Goal: Task Accomplishment & Management: Contribute content

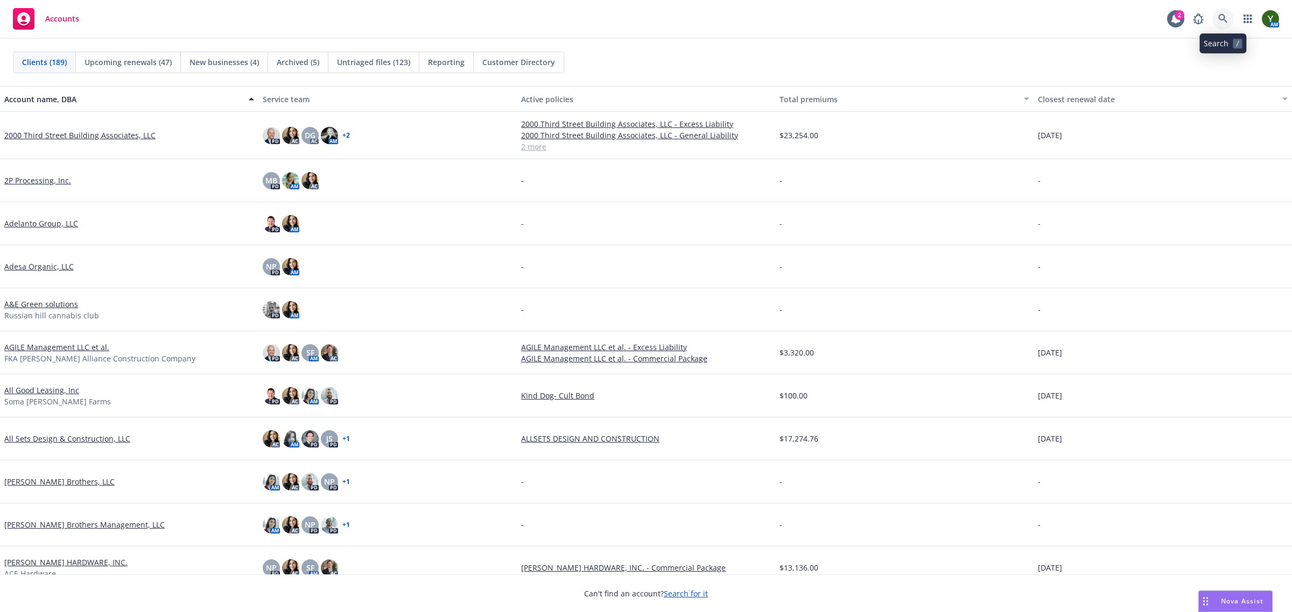
click at [1215, 13] on link at bounding box center [1223, 19] width 22 height 22
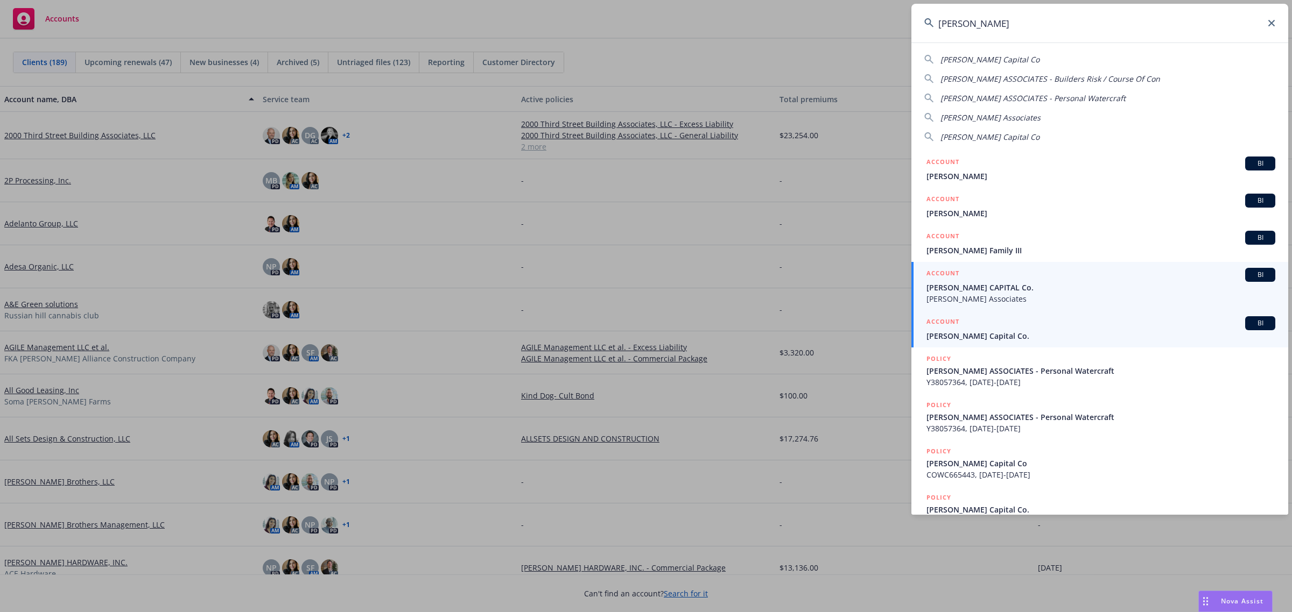
type input "[PERSON_NAME]"
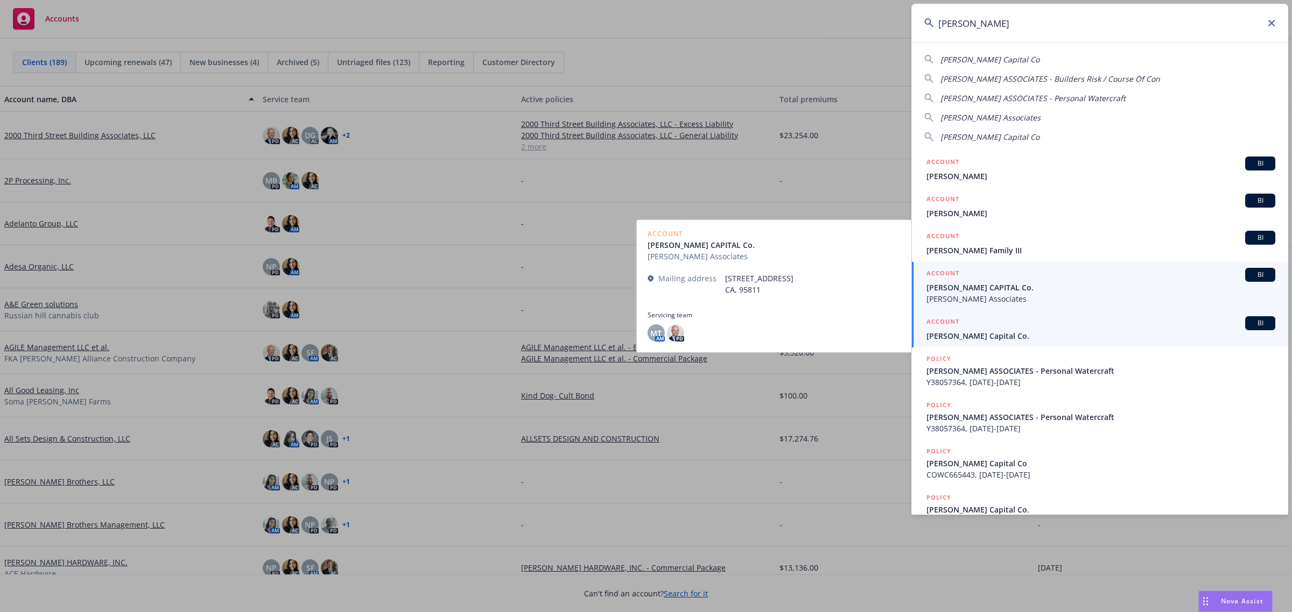
click at [970, 333] on span "[PERSON_NAME] Capital Co." at bounding box center [1100, 335] width 349 height 11
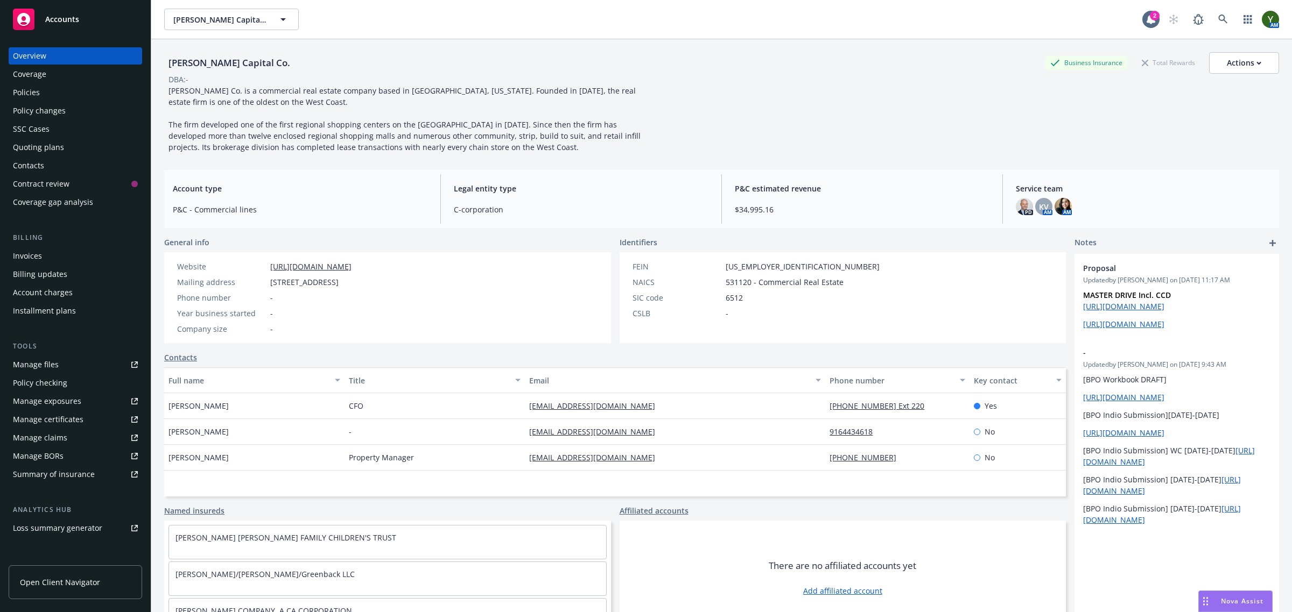
click at [76, 85] on div "Policies" at bounding box center [75, 92] width 125 height 17
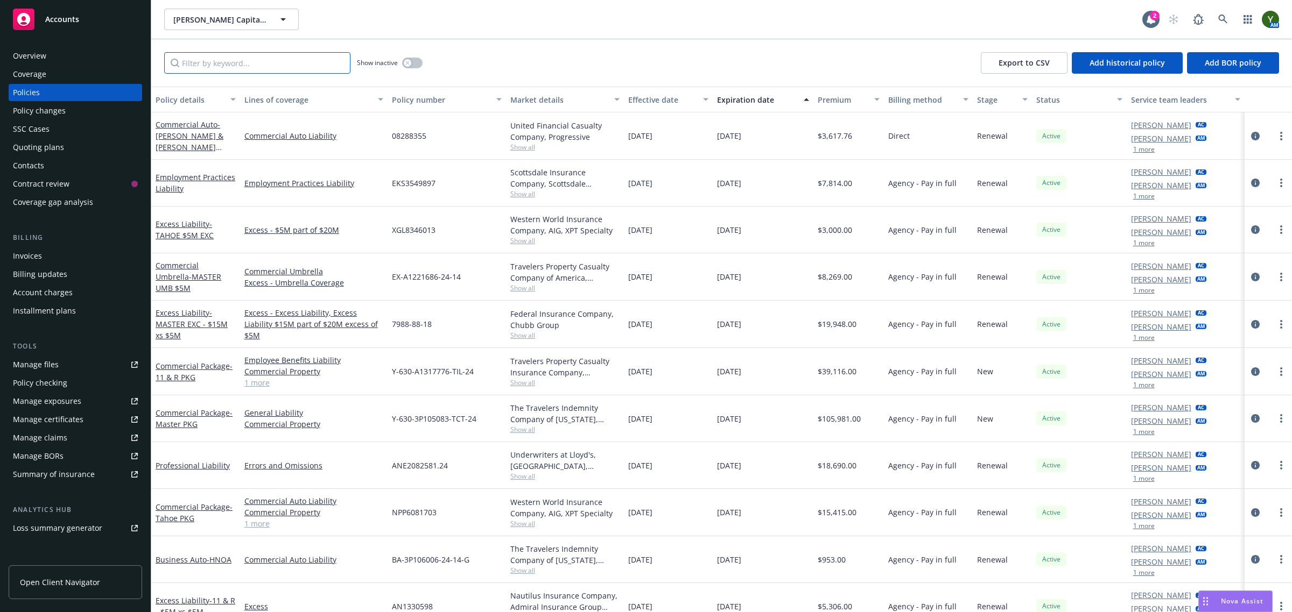
click at [278, 62] on input "Filter by keyword..." at bounding box center [257, 63] width 186 height 22
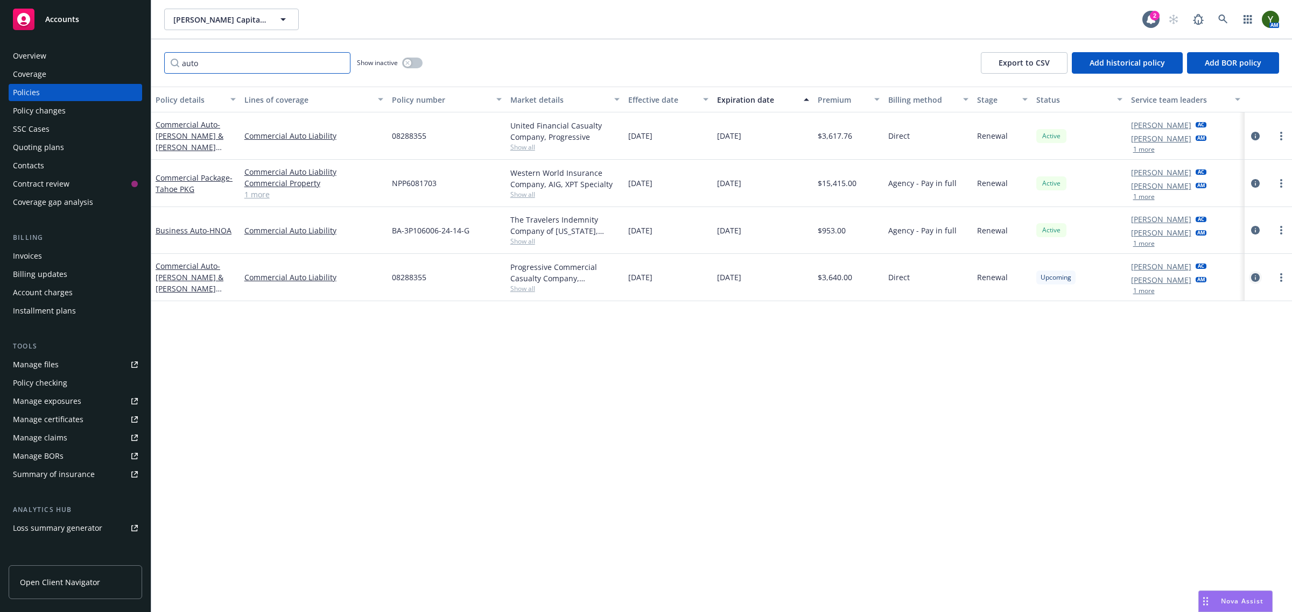
type input "auto"
click at [1250, 275] on link "circleInformation" at bounding box center [1255, 277] width 13 height 13
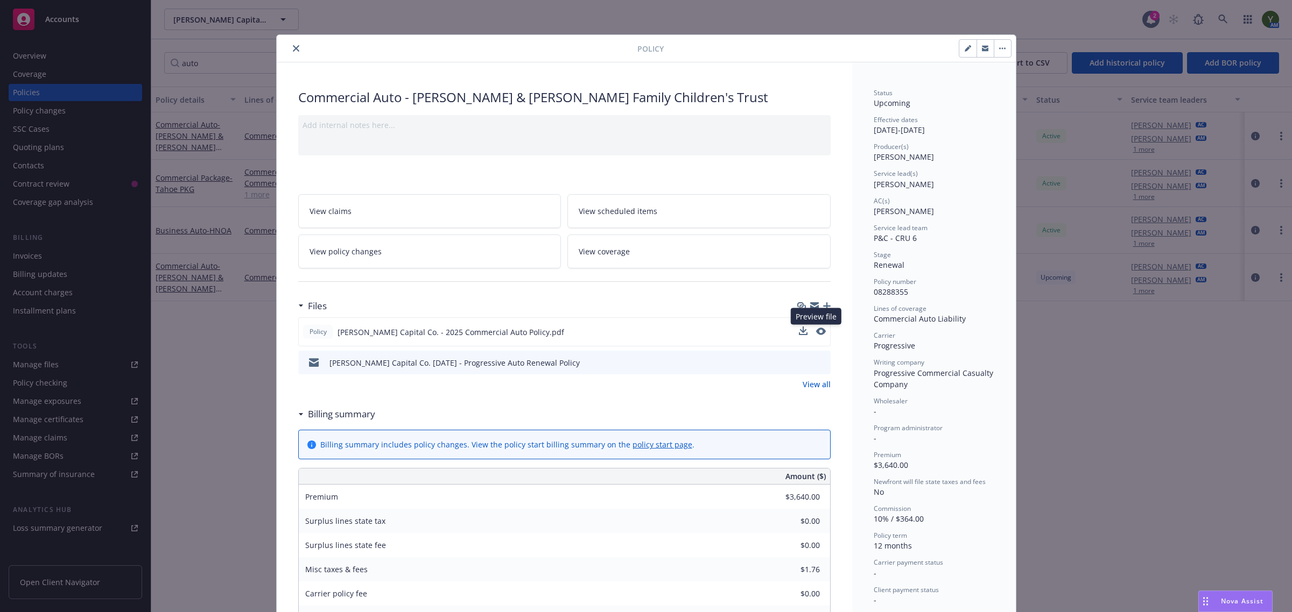
click at [816, 327] on button at bounding box center [821, 332] width 10 height 11
click at [815, 329] on icon "preview file" at bounding box center [820, 332] width 10 height 8
click at [821, 302] on div at bounding box center [813, 306] width 33 height 9
click at [823, 304] on icon "button" at bounding box center [827, 306] width 8 height 8
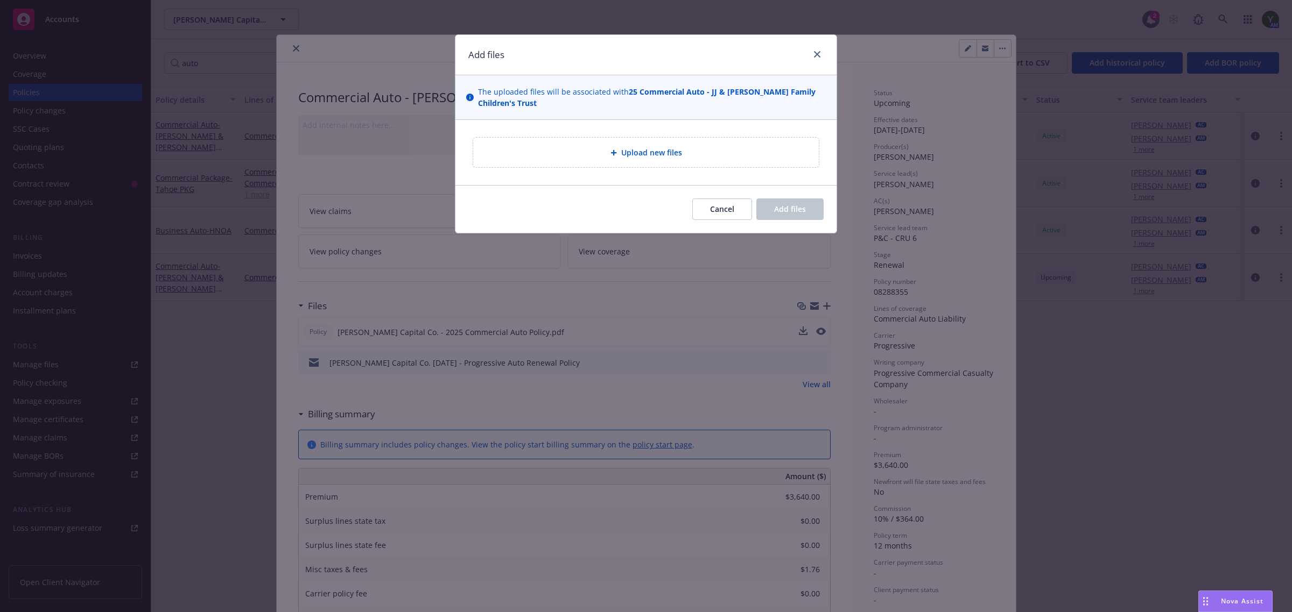
click at [644, 151] on span "Upload new files" at bounding box center [651, 152] width 61 height 11
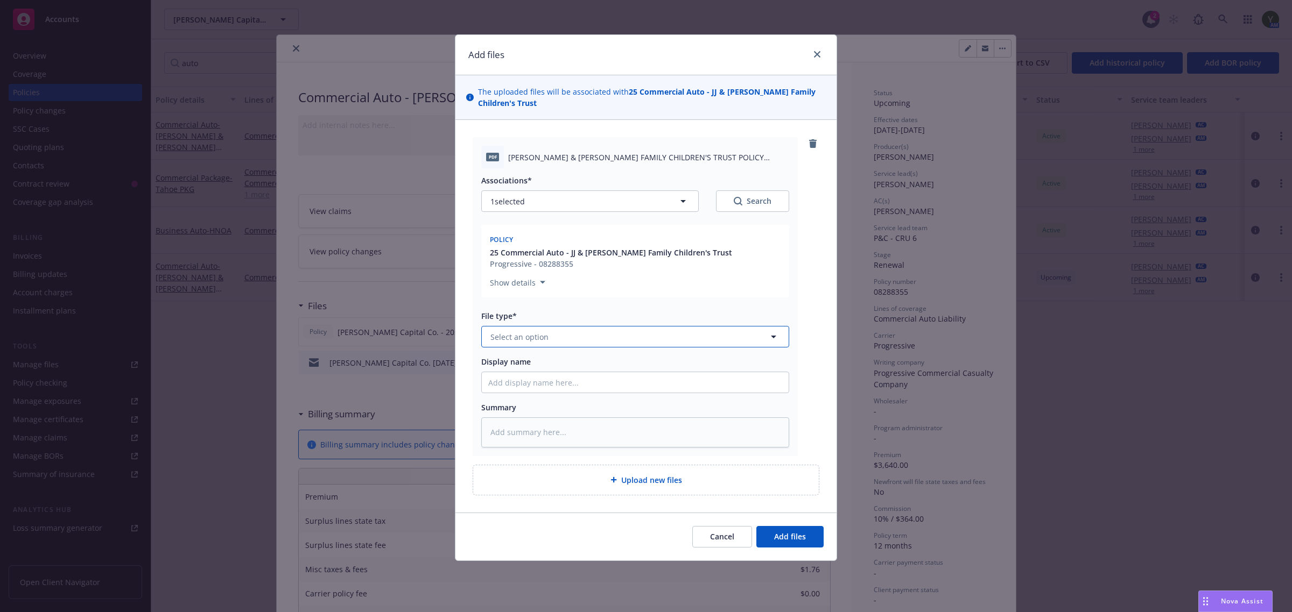
click at [552, 331] on button "Select an option" at bounding box center [635, 337] width 308 height 22
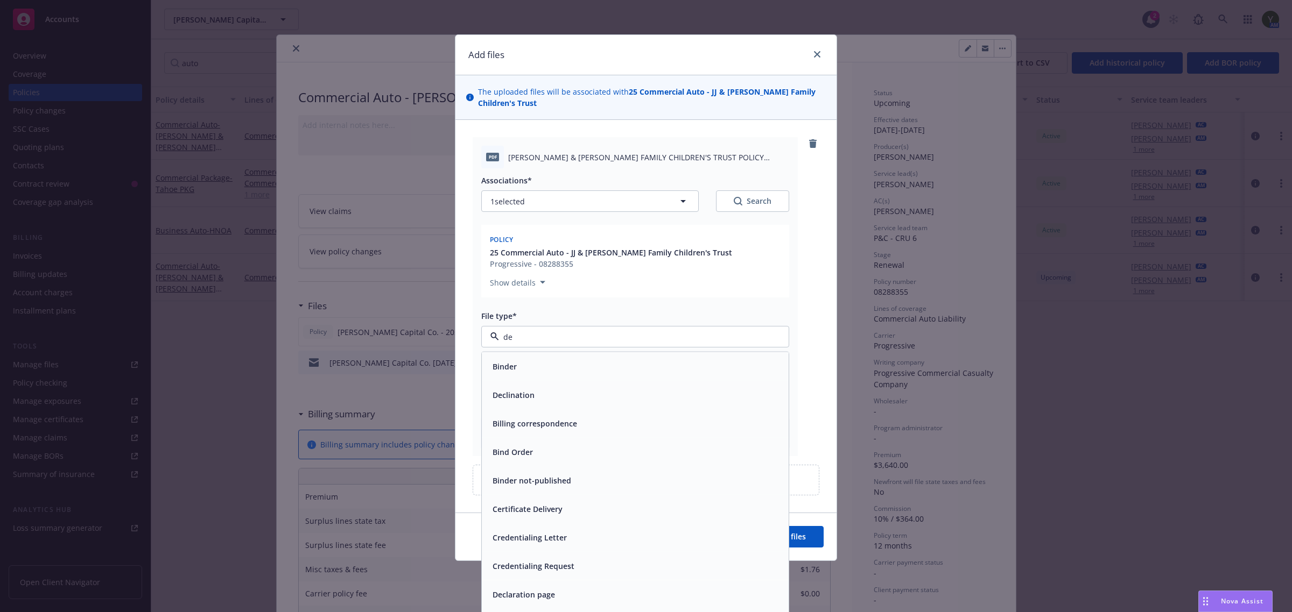
type input "dec"
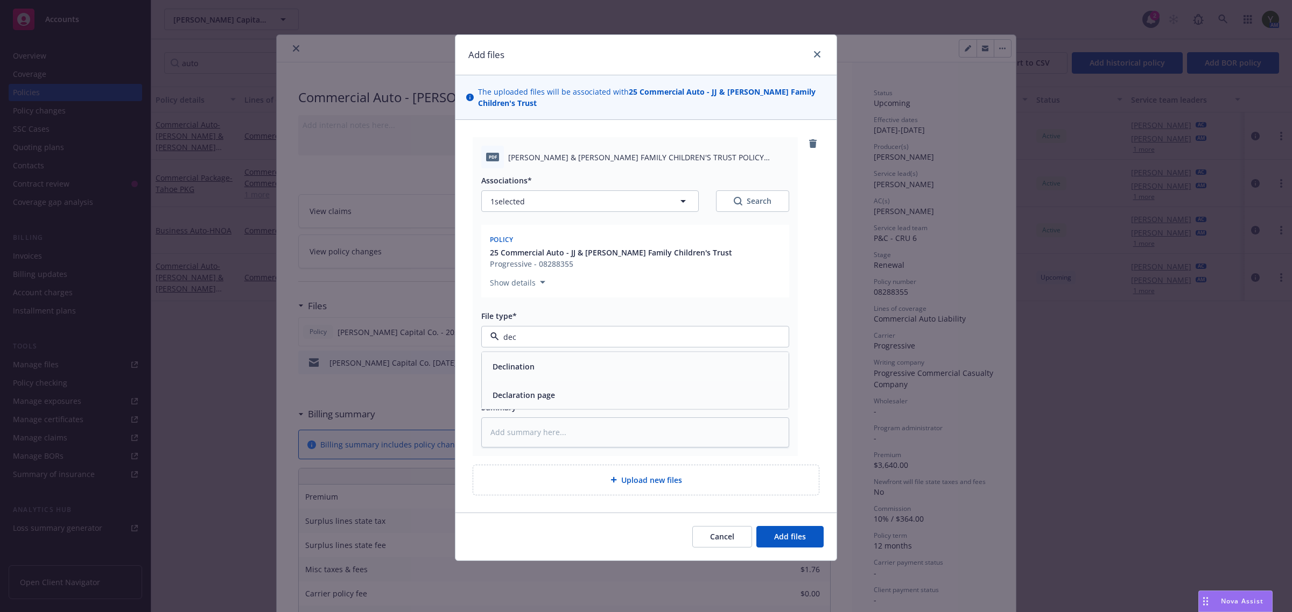
click at [539, 394] on span "Declaration page" at bounding box center [523, 395] width 62 height 11
click at [587, 383] on input "Display name" at bounding box center [635, 382] width 307 height 20
type textarea "x"
type input "2"
type textarea "x"
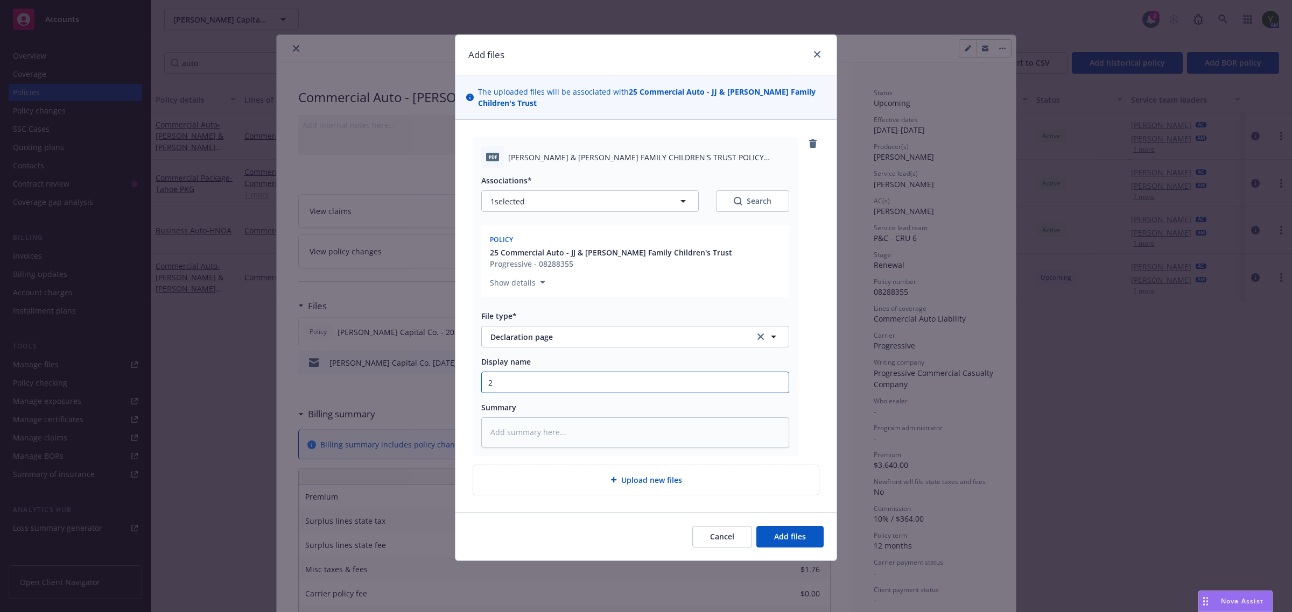
type input "20"
type textarea "x"
type input "202"
type textarea "x"
type input "2025"
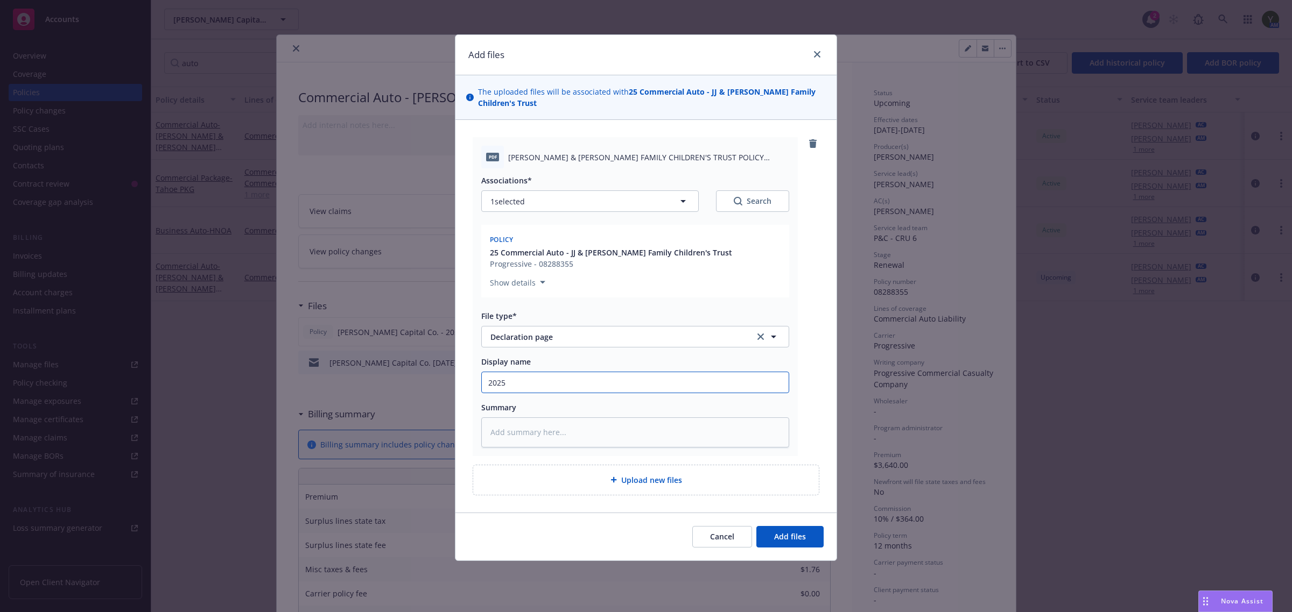
type textarea "x"
type input "2025"
type textarea "x"
type input "2025 R"
type textarea "x"
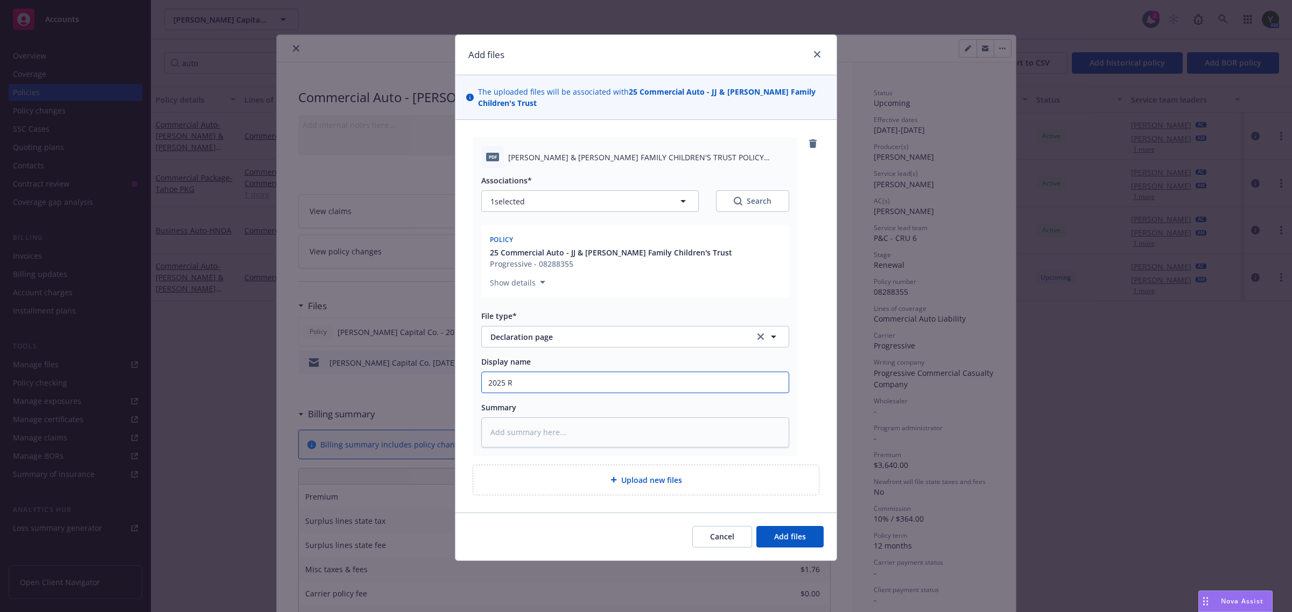
type input "2025 Re"
type textarea "x"
type input "2025 Rec"
type textarea "x"
type input "2025 Re"
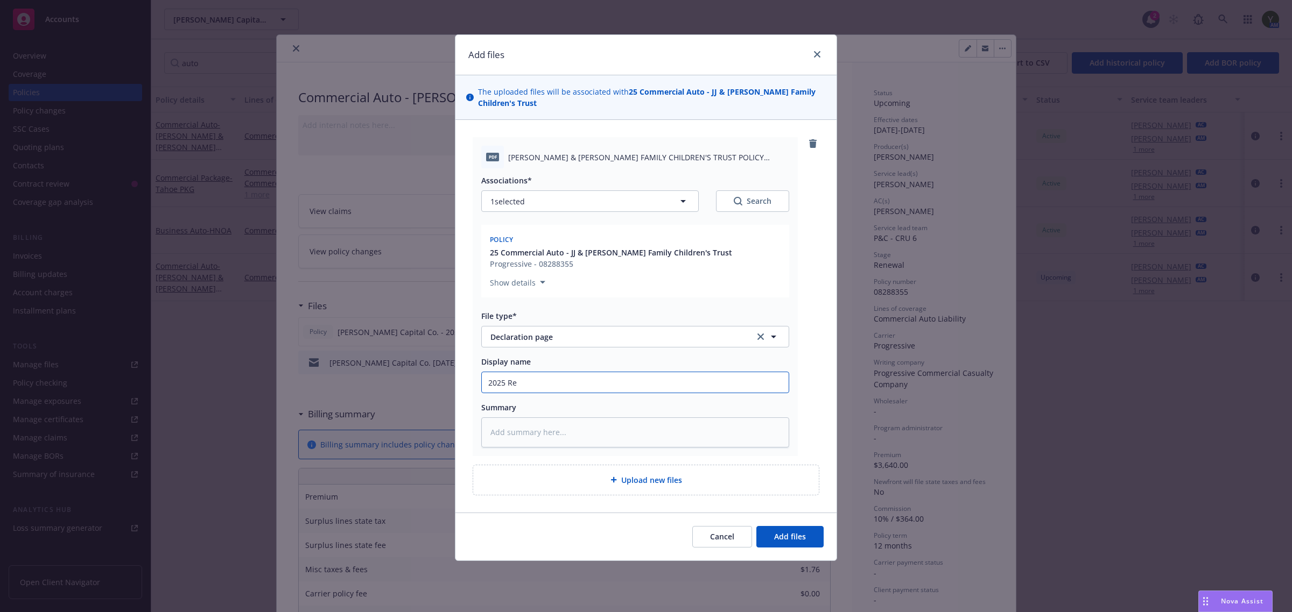
type textarea "x"
type input "2025 Rei"
type textarea "x"
type input "2025 Reid"
type textarea "x"
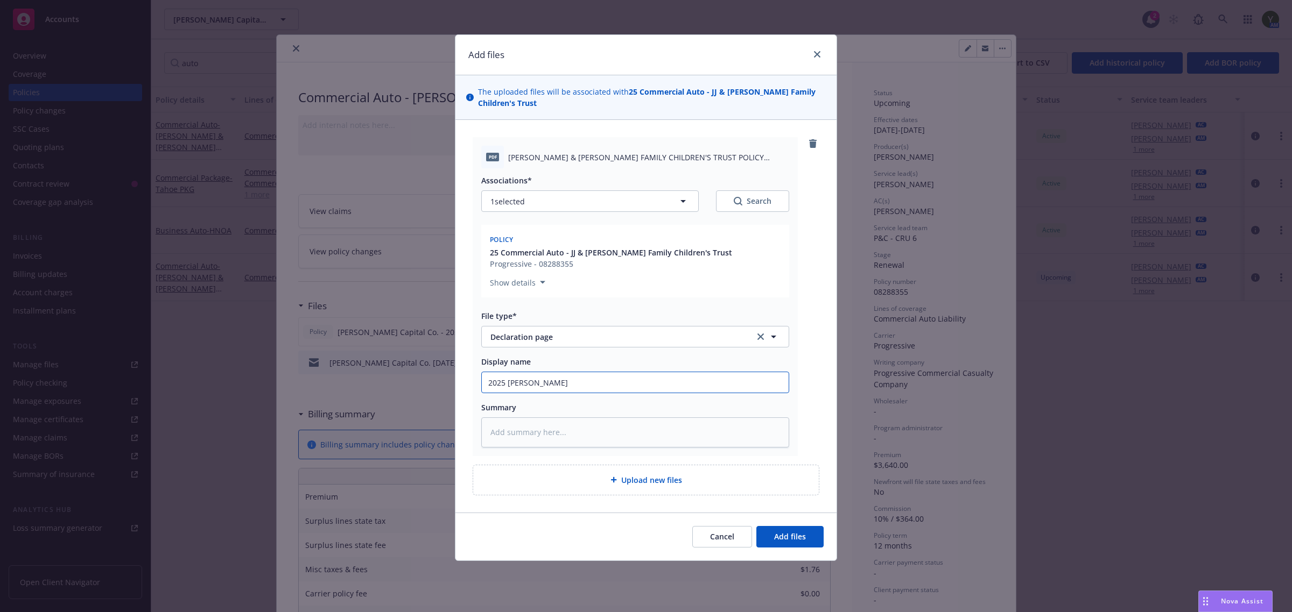
type input "2025 Rei"
type textarea "x"
type input "2025 Re"
type textarea "x"
type input "2025 Rev"
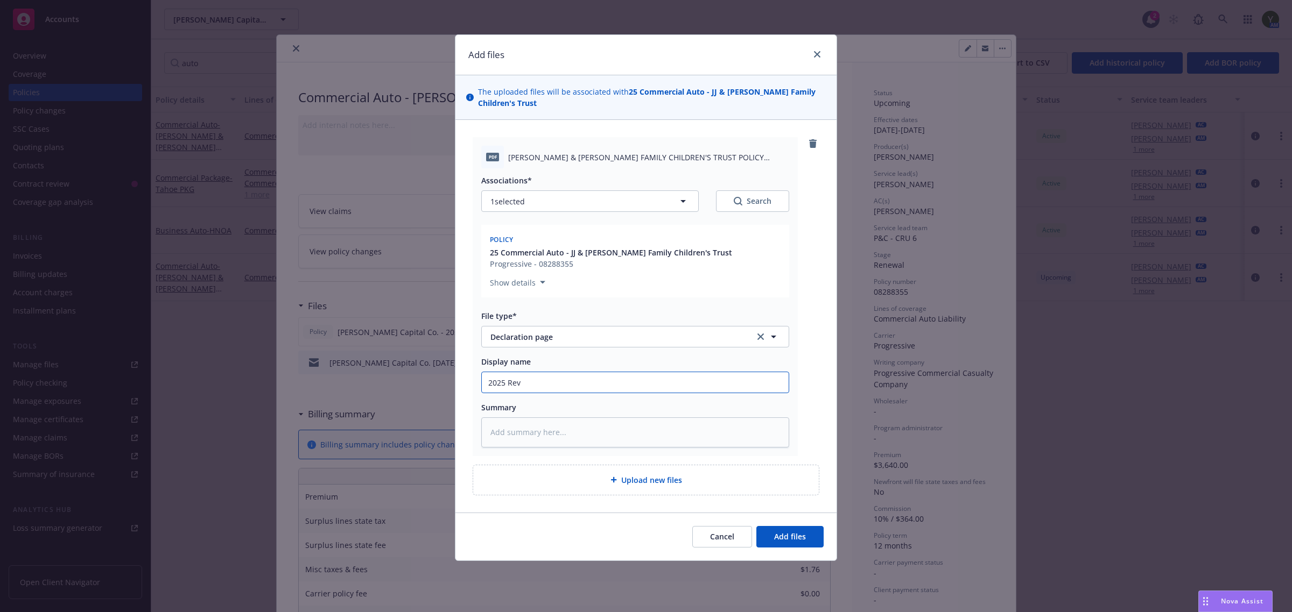
type textarea "x"
type input "2025 Revi"
type textarea "x"
type input "2025 Revis"
type textarea "x"
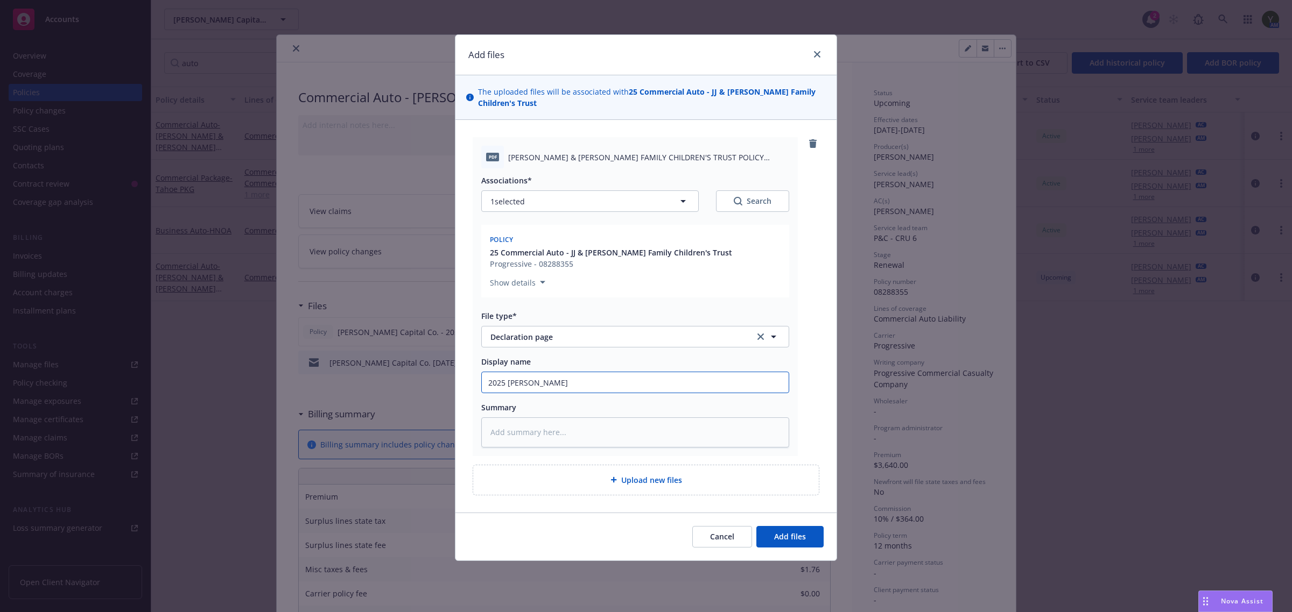
type input "2025 Revise"
type textarea "x"
type input "2025 Revised"
type textarea "x"
type input "2025 Revised"
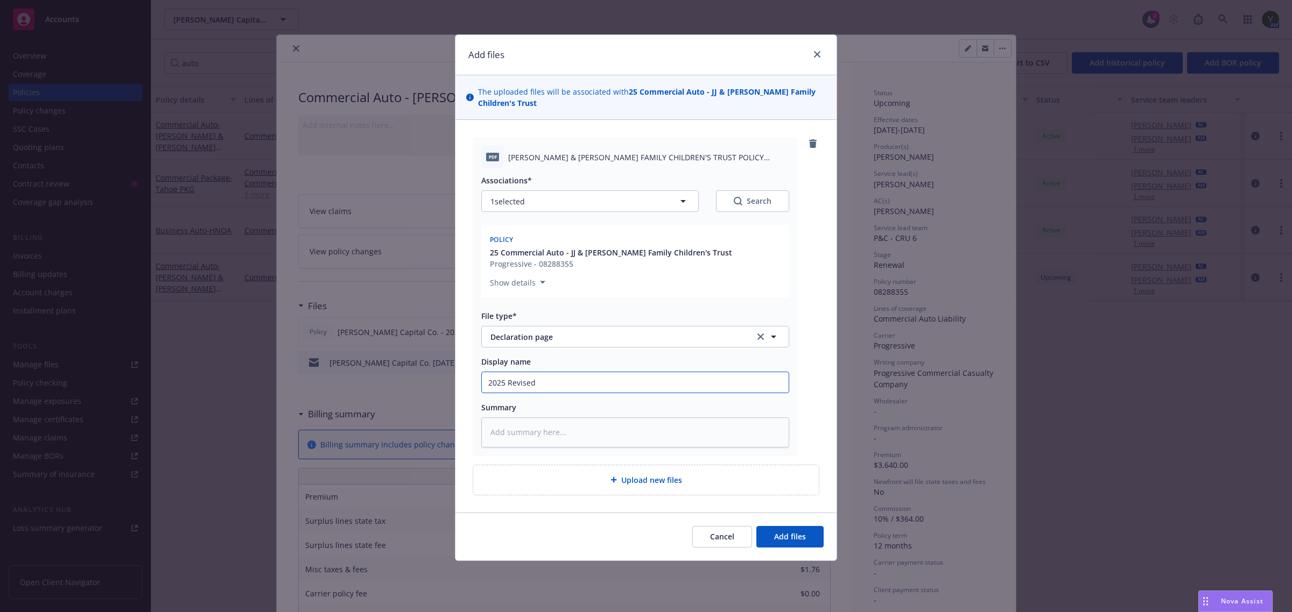
type textarea "x"
type input "2025 Revised D"
type textarea "x"
type input "2025 Revised De"
type textarea "x"
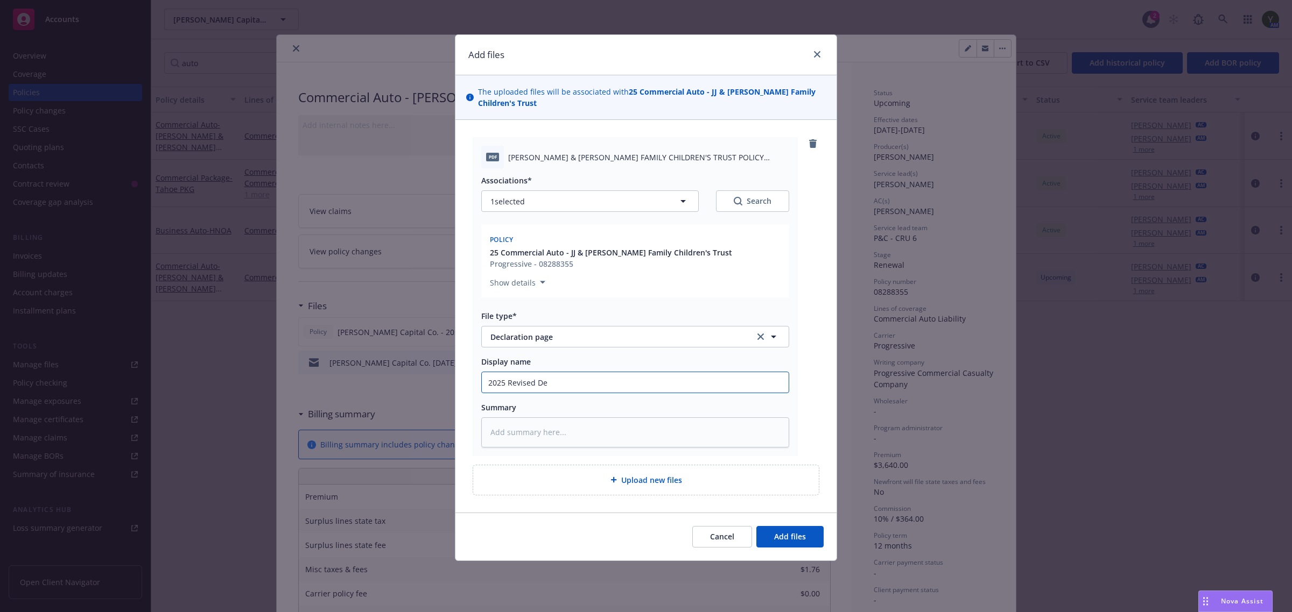
type input "2025 Revised Dec"
type textarea "x"
type input "2025 Revised Dec"
type textarea "x"
type input "2025 Revised Dec P"
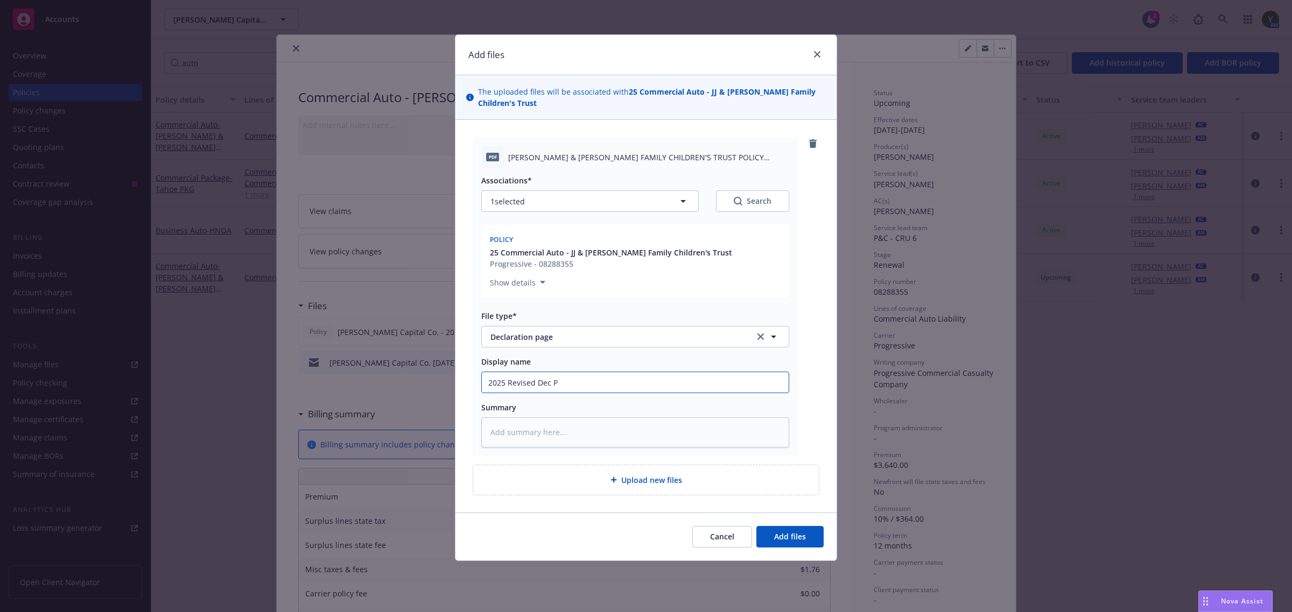
type textarea "x"
type input "2025 Revised Dec Pa"
type textarea "x"
type input "2025 Revised Dec Pag"
type textarea "x"
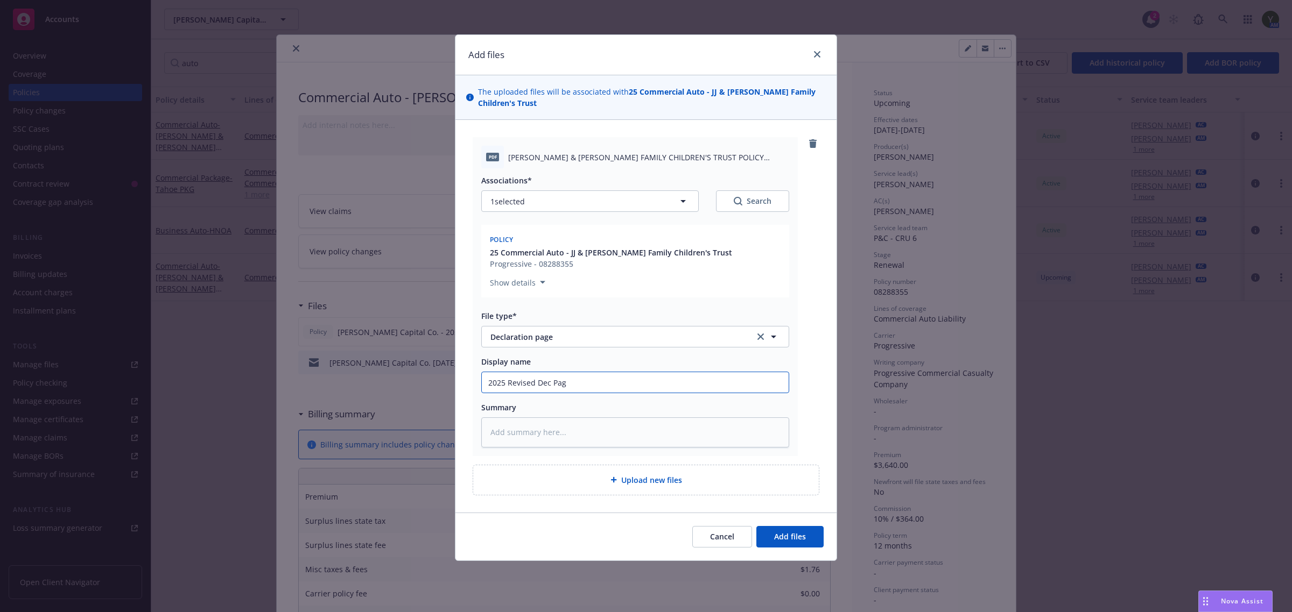
type input "2025 Revised Dec Page"
type textarea "x"
type input "2025 Revised Dec Pages"
click at [805, 537] on span "Add files" at bounding box center [790, 537] width 32 height 10
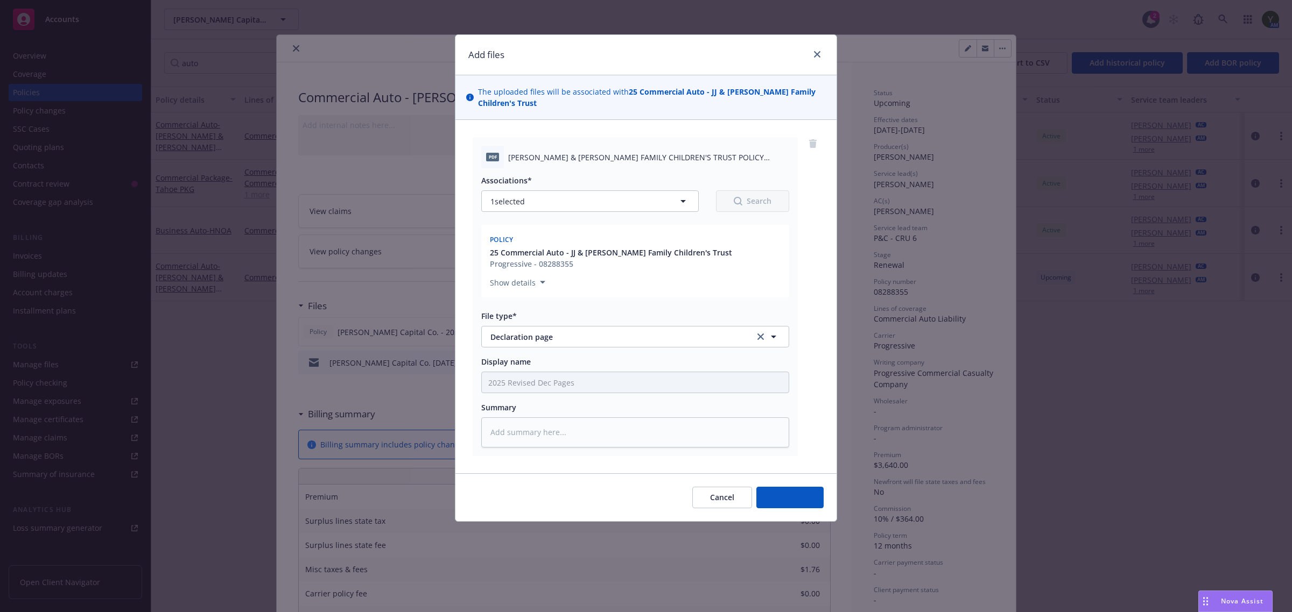
type textarea "x"
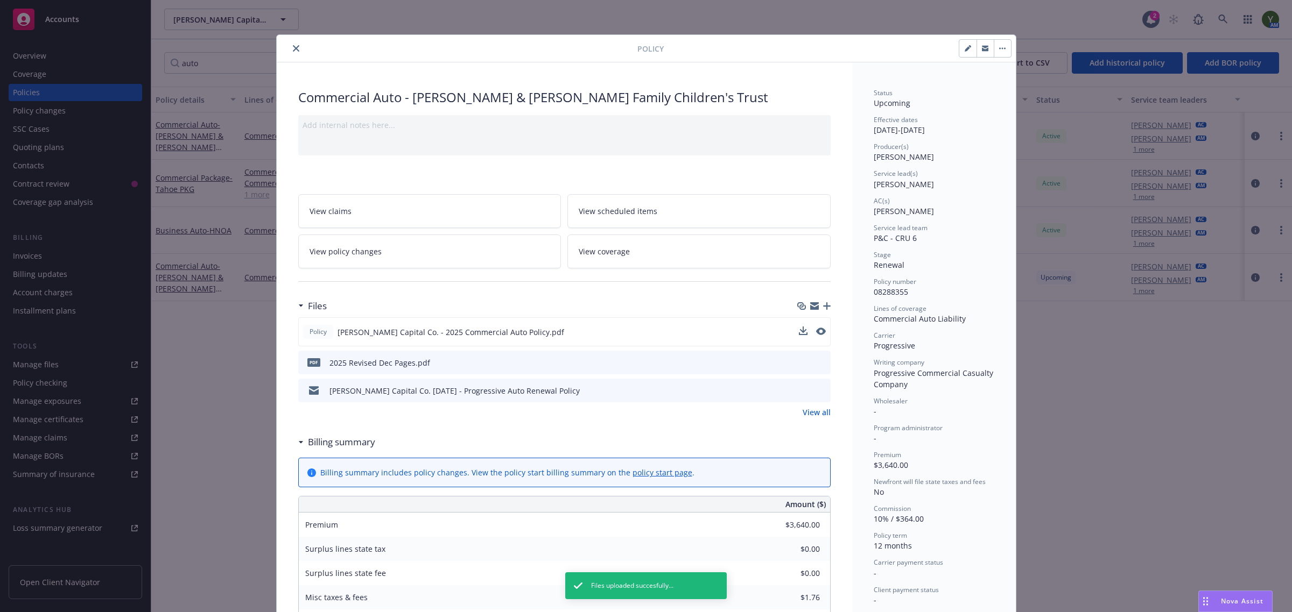
click at [290, 50] on button "close" at bounding box center [296, 48] width 13 height 13
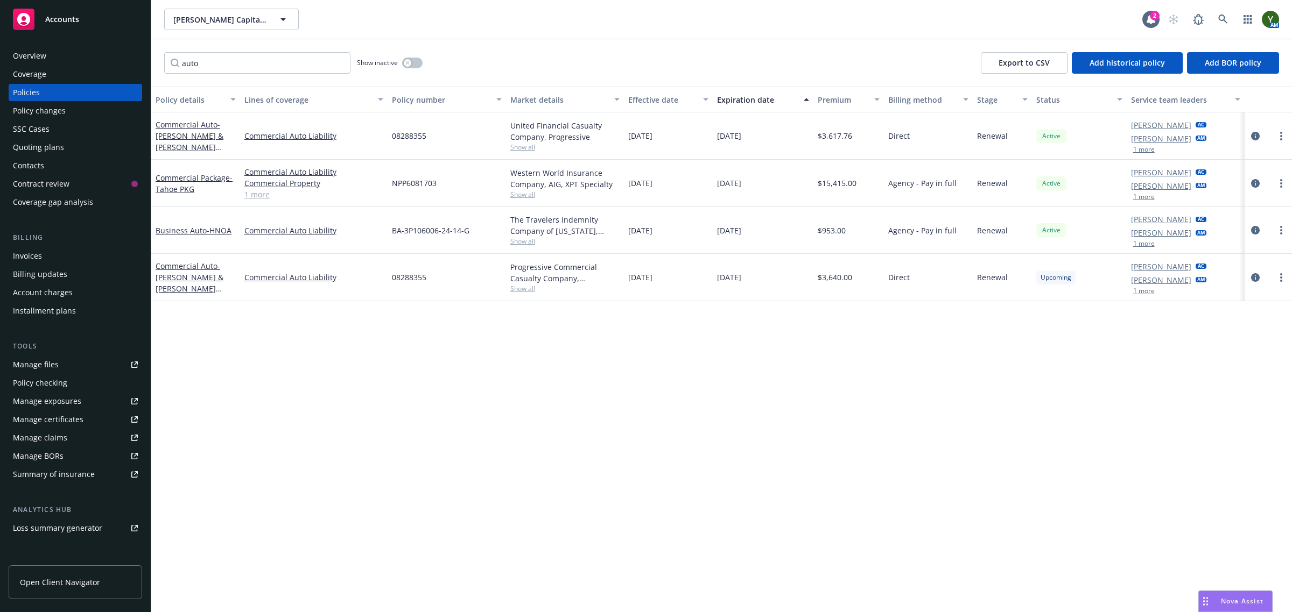
click at [45, 149] on div "Quoting plans" at bounding box center [38, 147] width 51 height 17
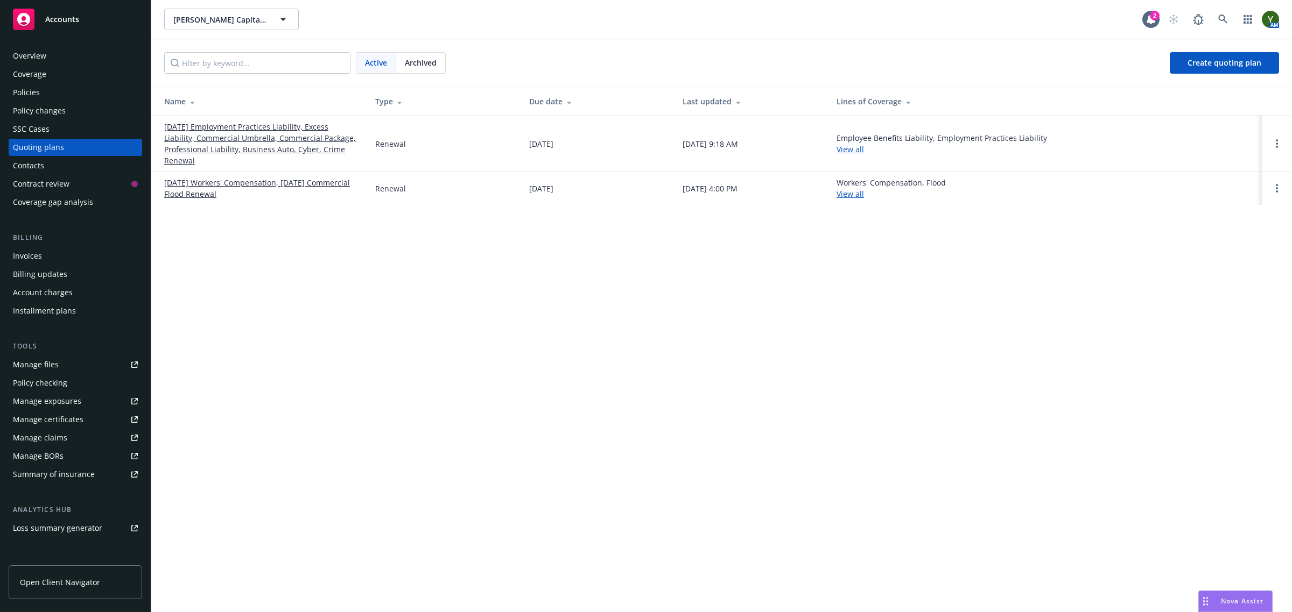
click at [223, 127] on link "[DATE] Employment Practices Liability, Excess Liability, Commercial Umbrella, C…" at bounding box center [261, 143] width 194 height 45
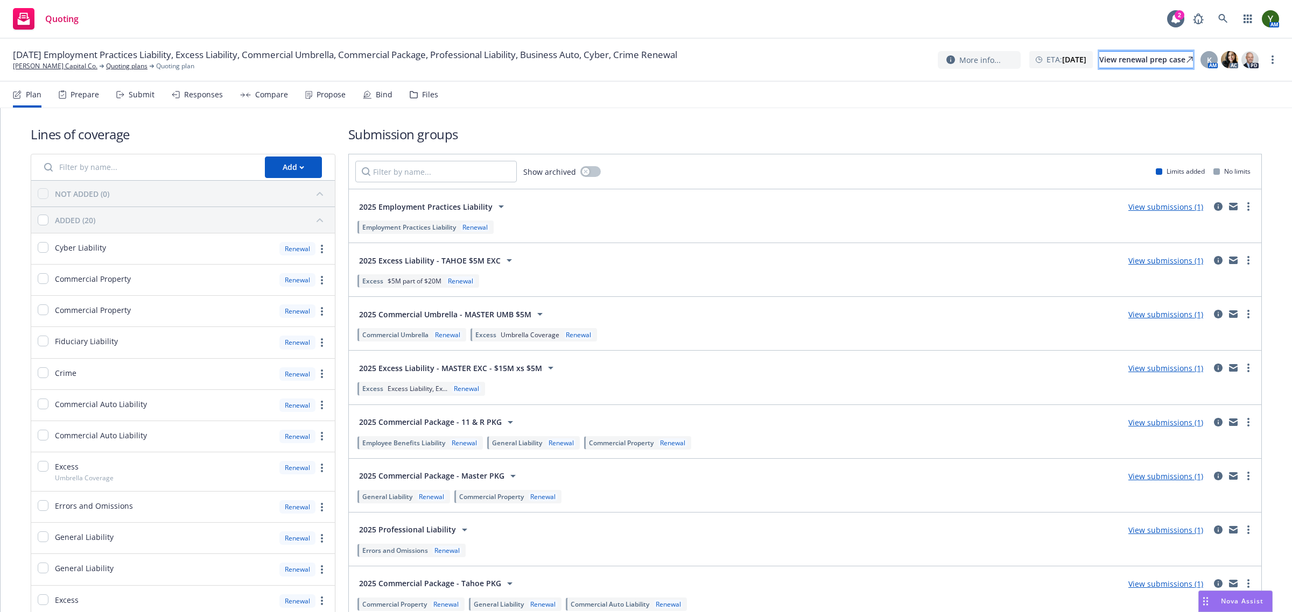
click at [1099, 62] on div "View renewal prep case" at bounding box center [1146, 60] width 94 height 16
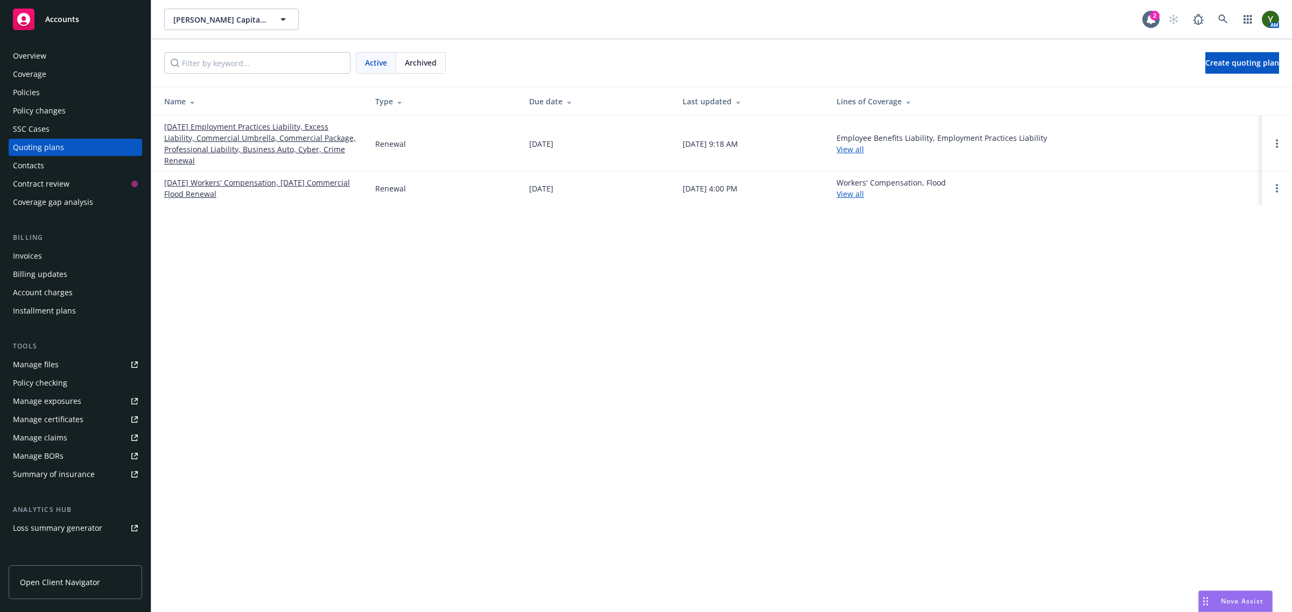
click at [18, 89] on div "Policies" at bounding box center [26, 92] width 27 height 17
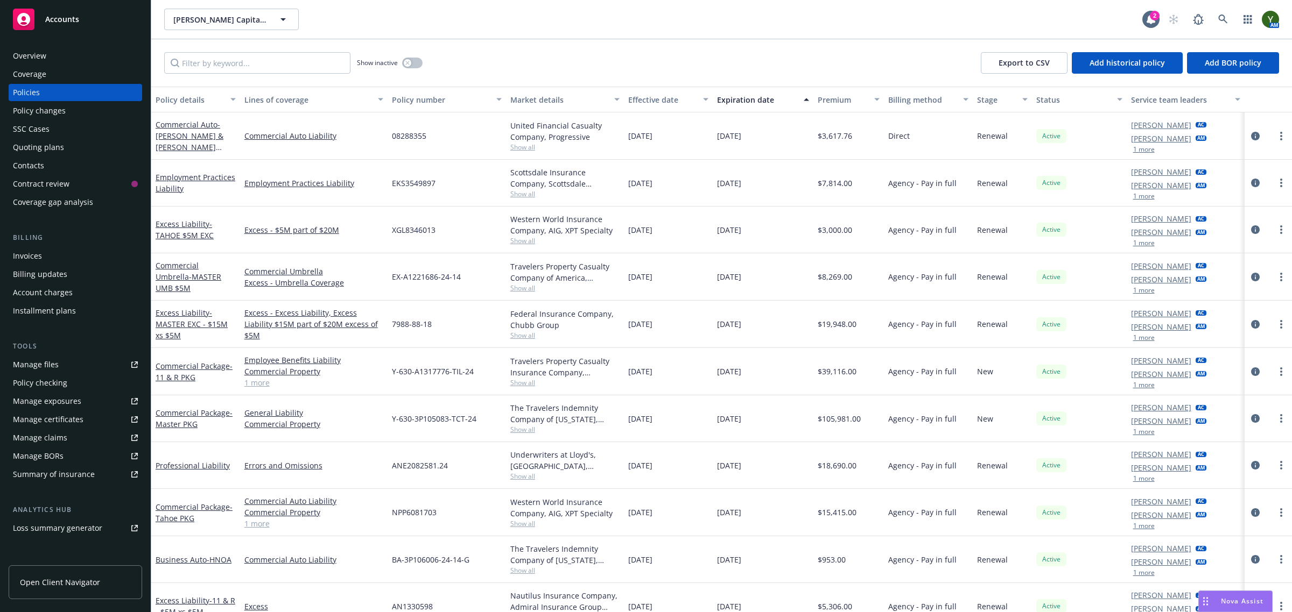
click at [230, 74] on div "Show inactive Export to CSV Add historical policy Add BOR policy" at bounding box center [721, 62] width 1140 height 47
click at [230, 62] on input "Filter by keyword..." at bounding box center [257, 63] width 186 height 22
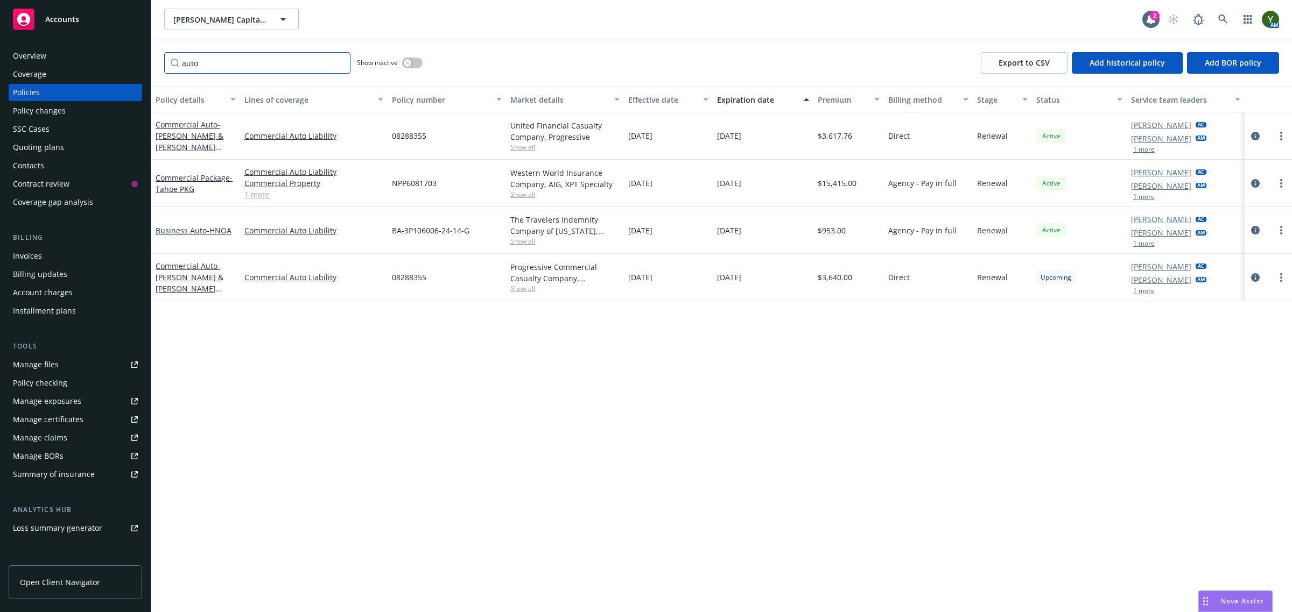
type input "auto"
click at [75, 143] on div "Quoting plans" at bounding box center [75, 147] width 125 height 17
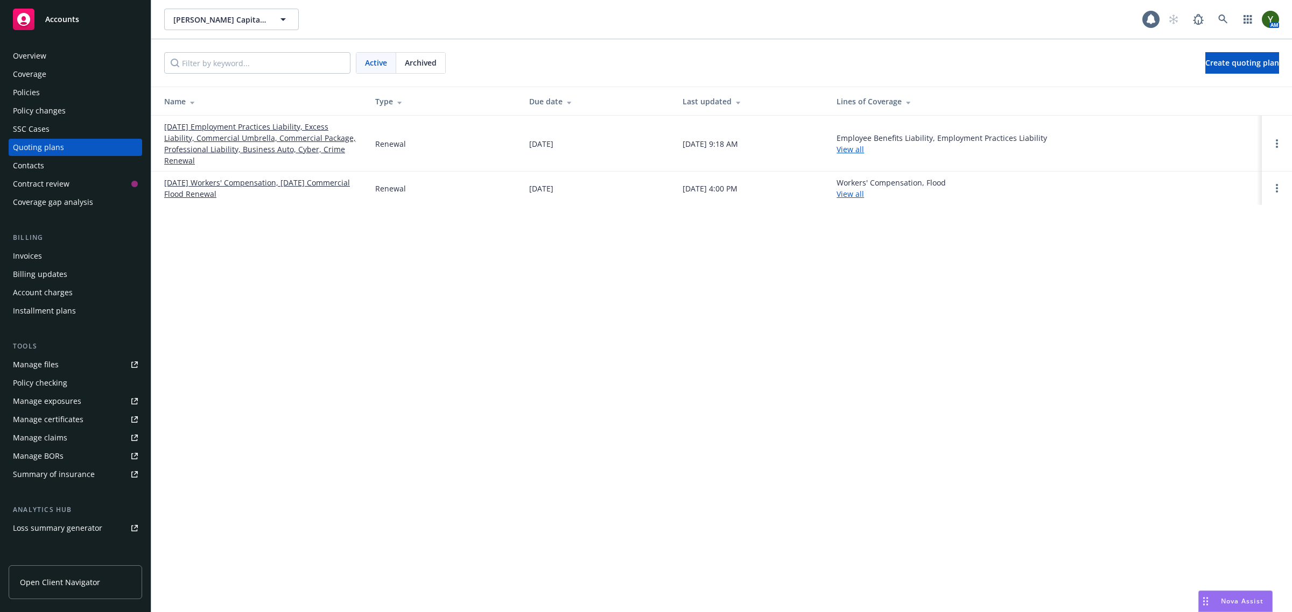
click at [420, 65] on span "Archived" at bounding box center [421, 62] width 32 height 11
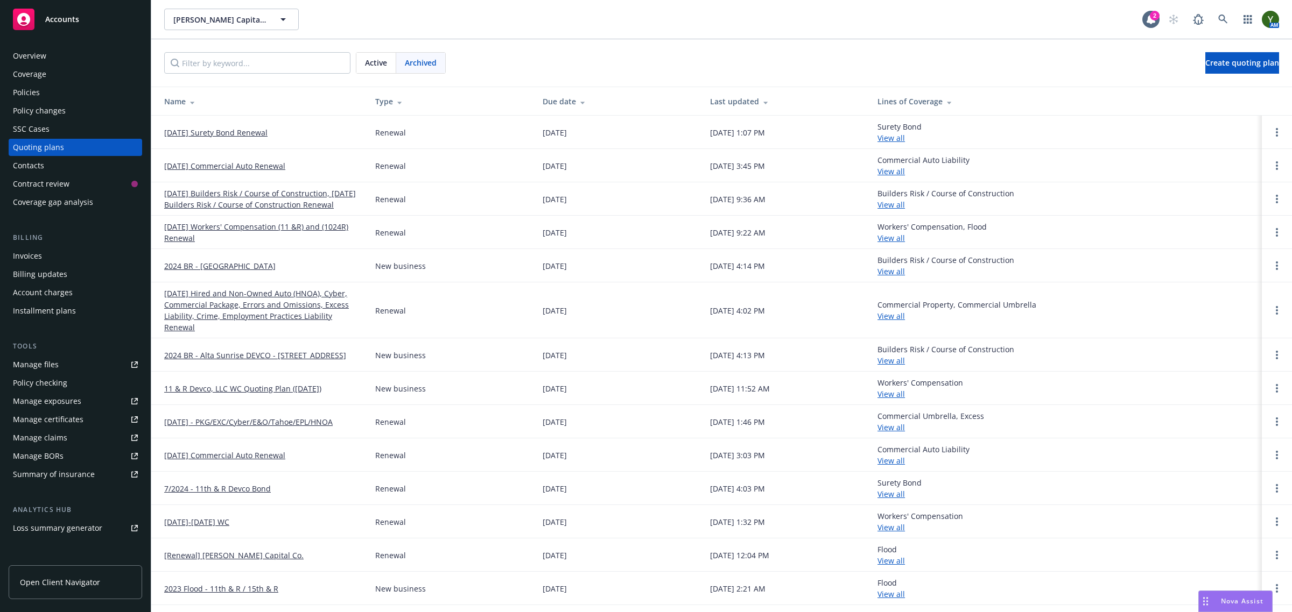
click at [267, 160] on link "[DATE] Commercial Auto Renewal" at bounding box center [224, 165] width 121 height 11
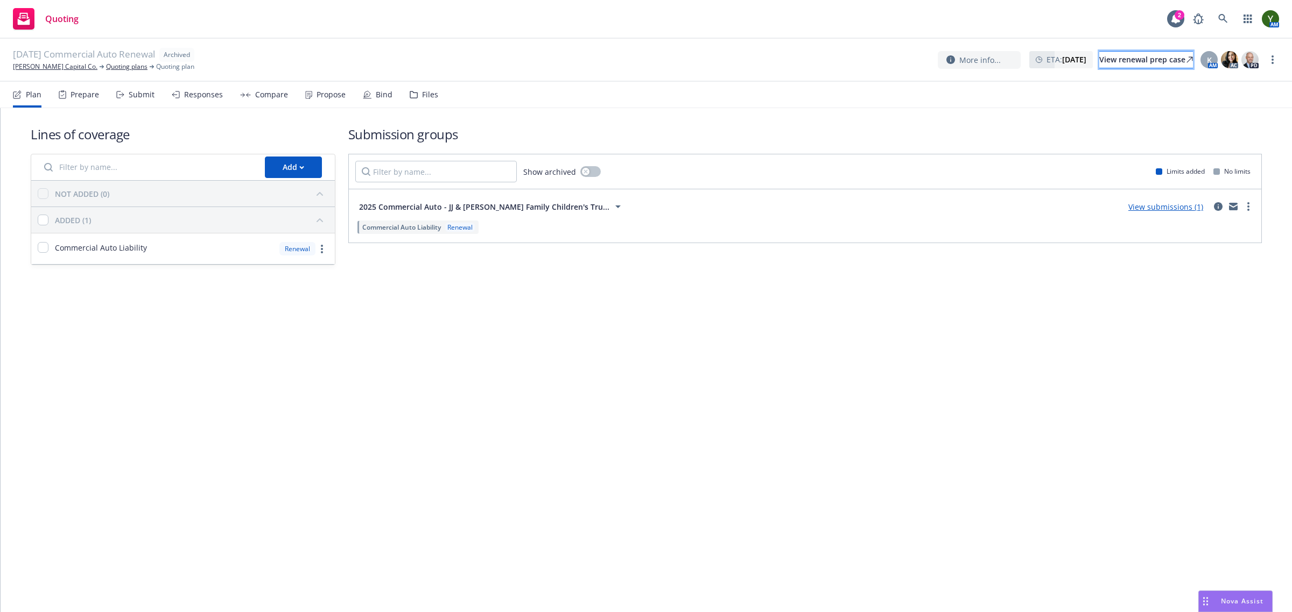
click at [1186, 62] on icon at bounding box center [1189, 60] width 6 height 6
click at [1227, 15] on icon at bounding box center [1223, 19] width 10 height 10
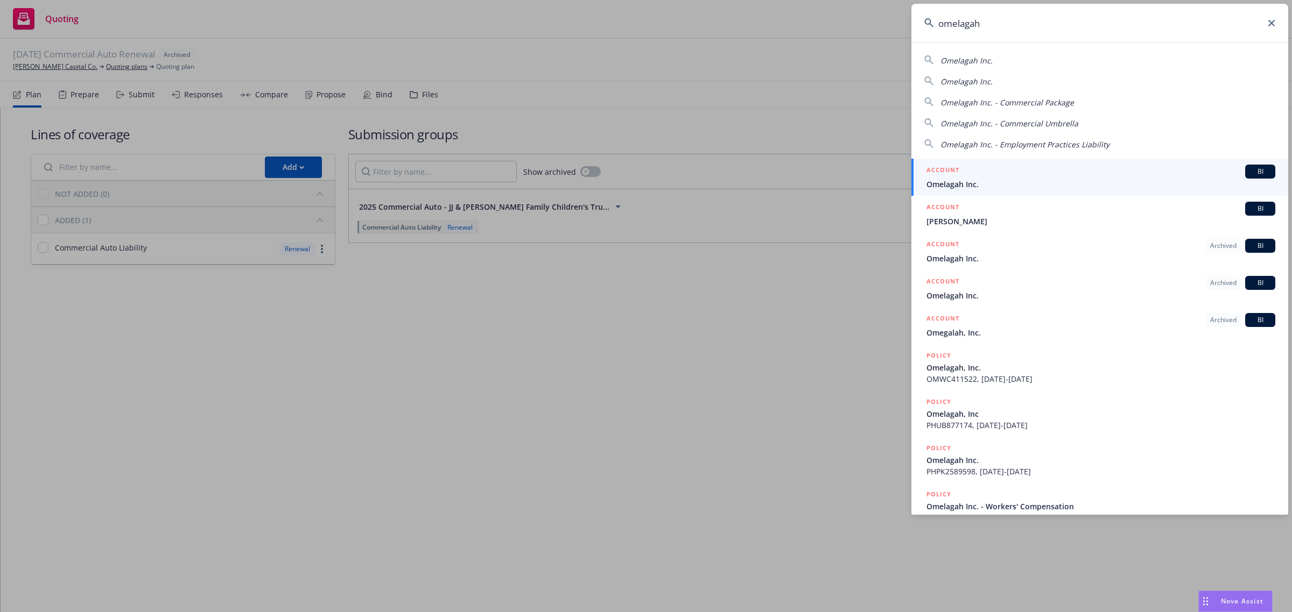
type input "omelagah"
click at [1027, 173] on div "ACCOUNT BI" at bounding box center [1100, 172] width 349 height 14
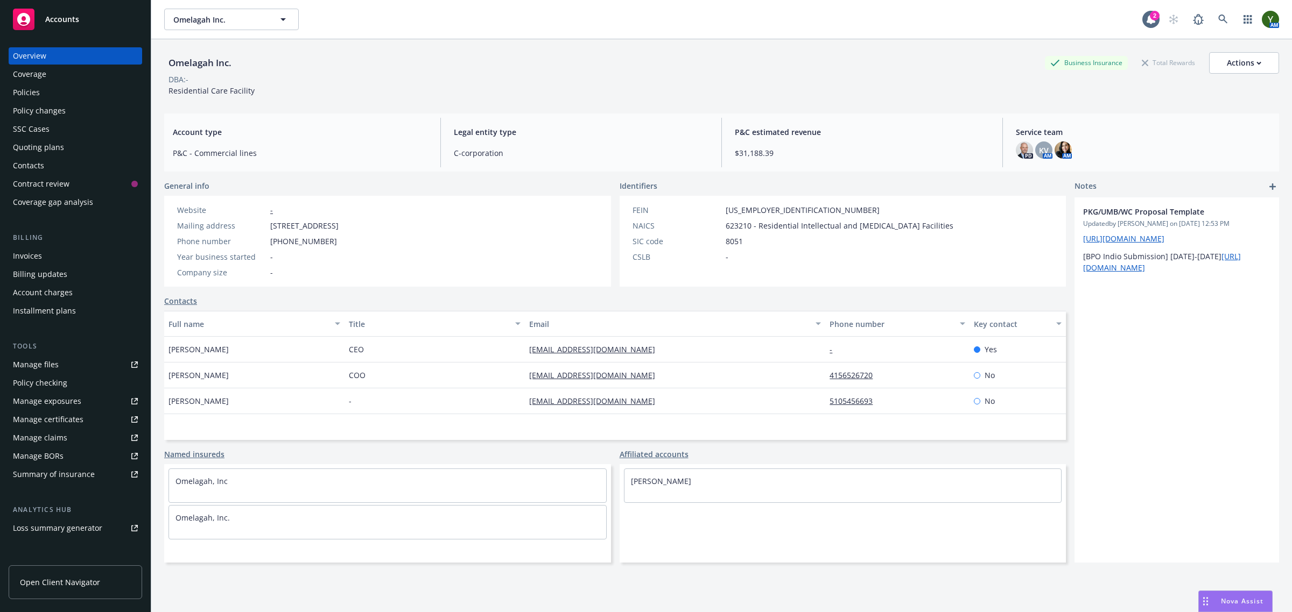
click at [32, 92] on div "Policies" at bounding box center [26, 92] width 27 height 17
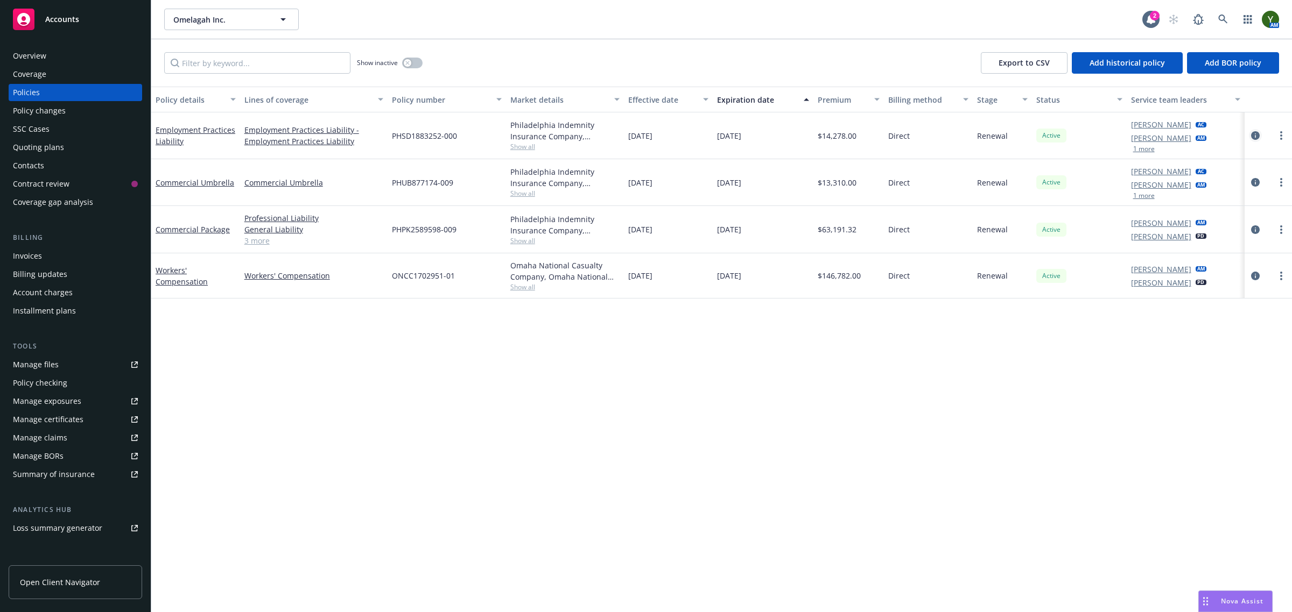
click at [1257, 132] on icon "circleInformation" at bounding box center [1255, 135] width 9 height 9
